Goal: Check status: Check status

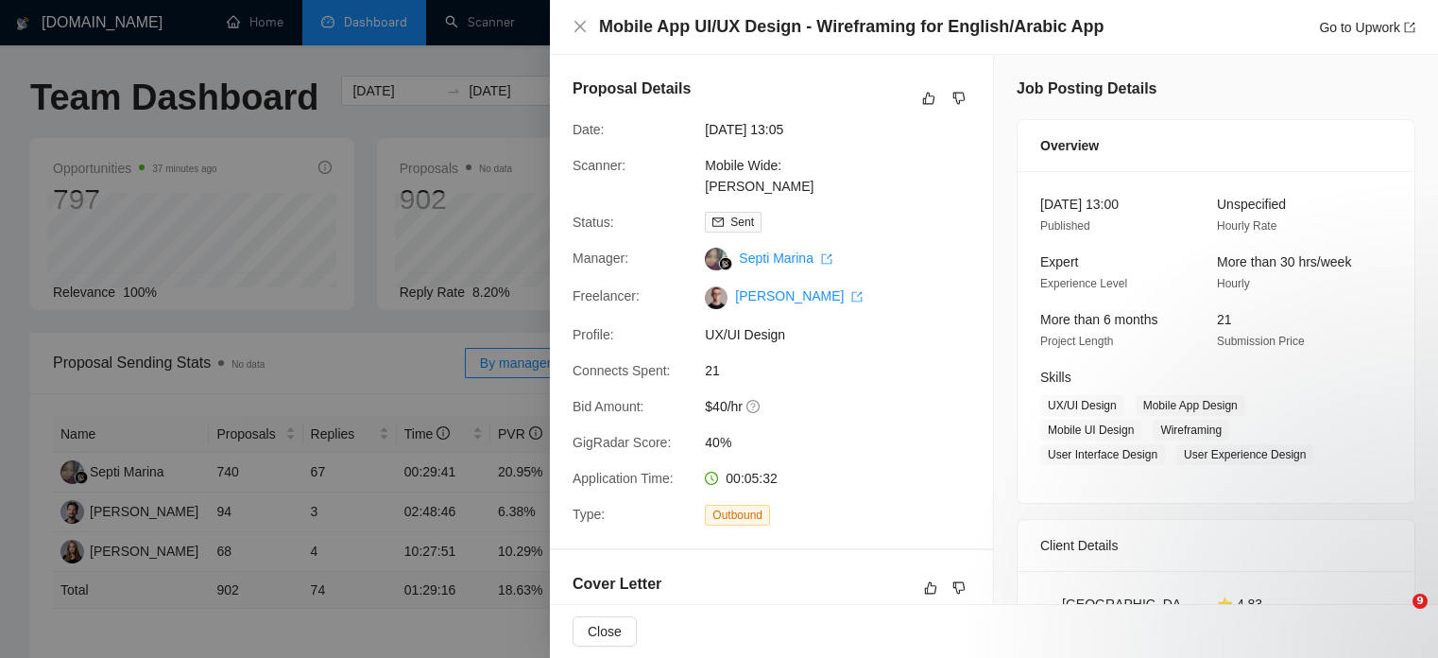
click at [311, 238] on div at bounding box center [719, 329] width 1438 height 658
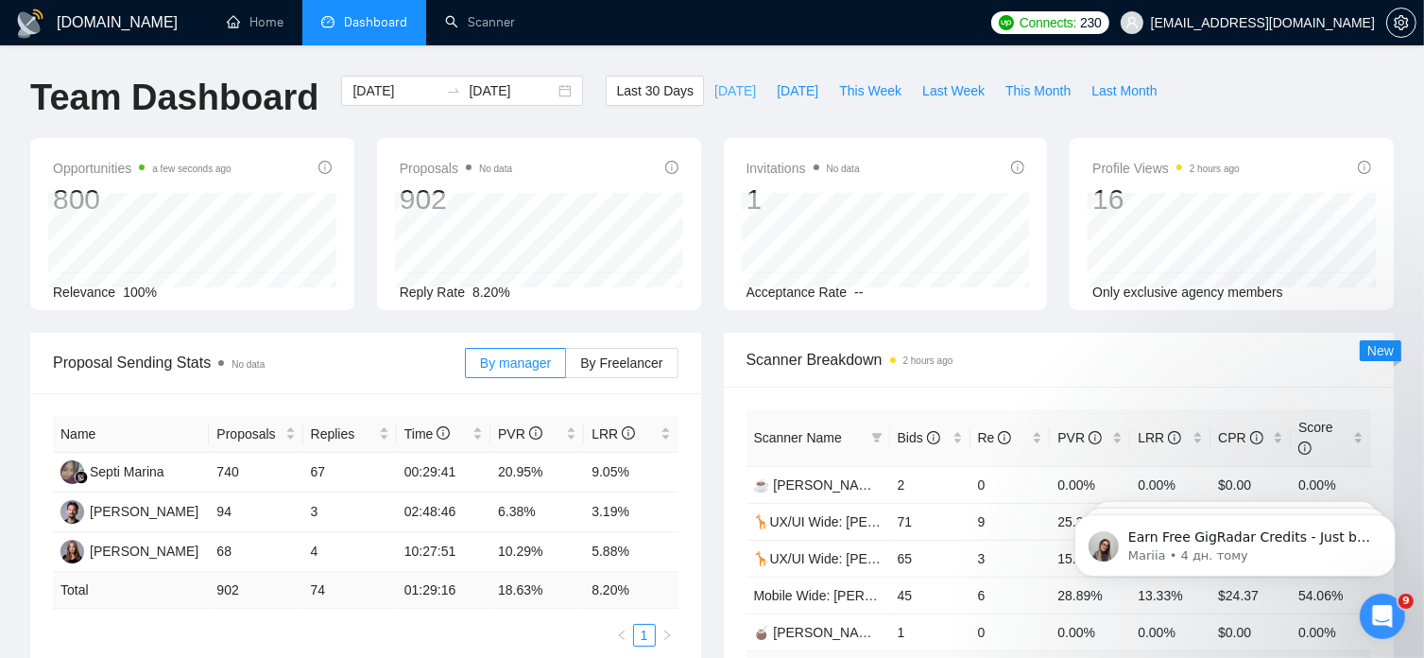
click at [714, 80] on span "[DATE]" at bounding box center [735, 90] width 42 height 21
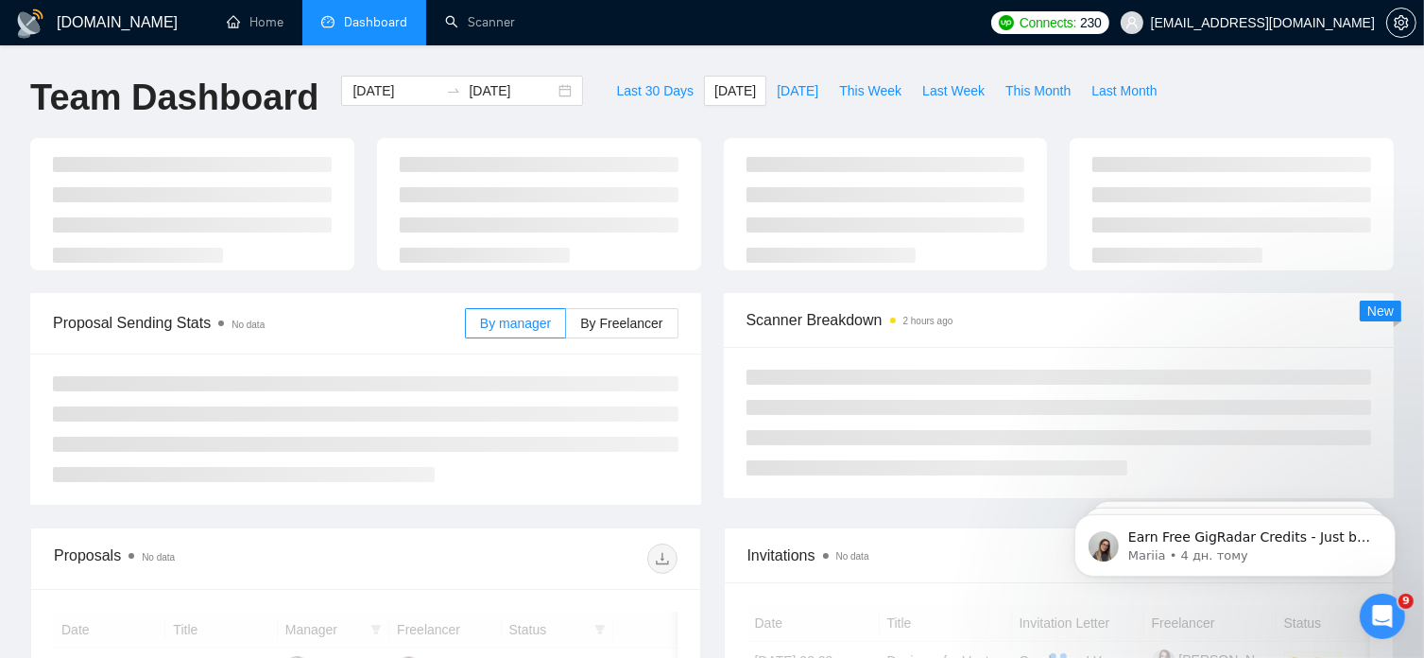
type input "[DATE]"
